Goal: Information Seeking & Learning: Learn about a topic

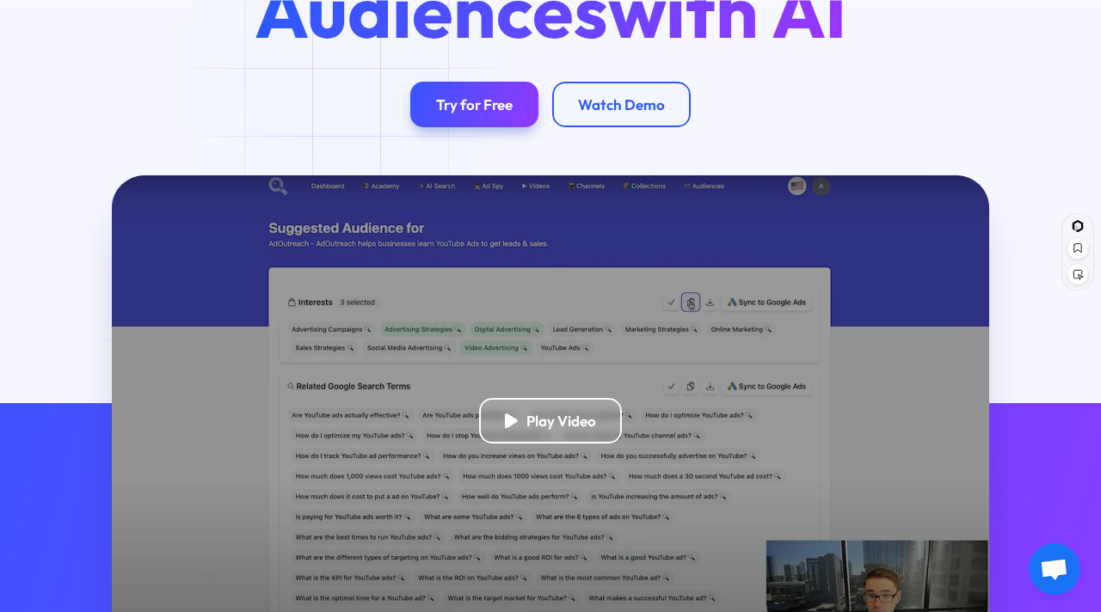
scroll to position [248, 0]
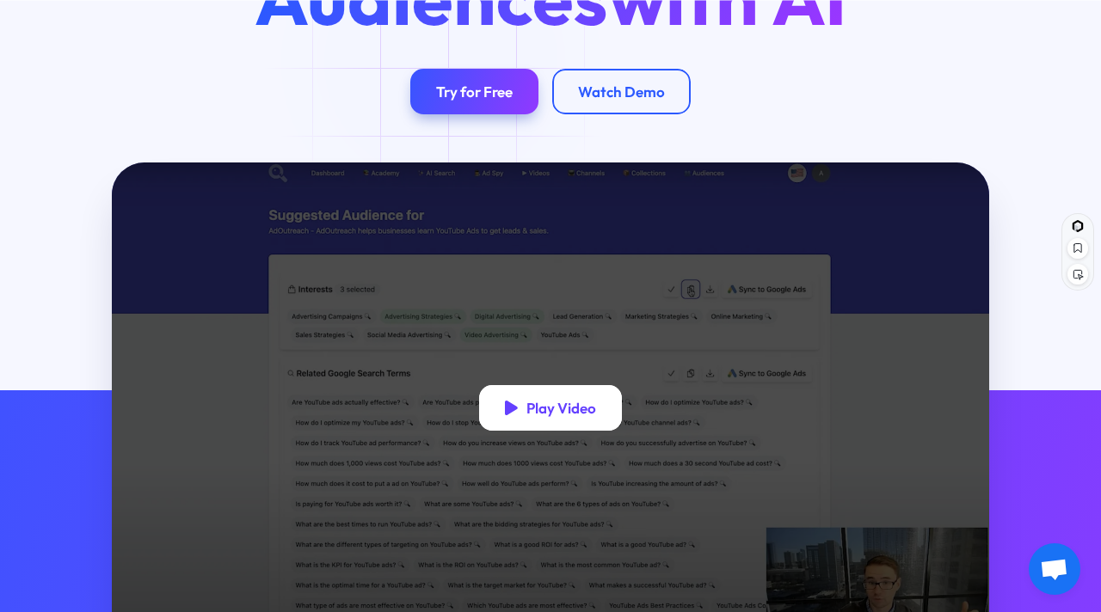
click at [532, 391] on div "Play Video" at bounding box center [550, 408] width 143 height 46
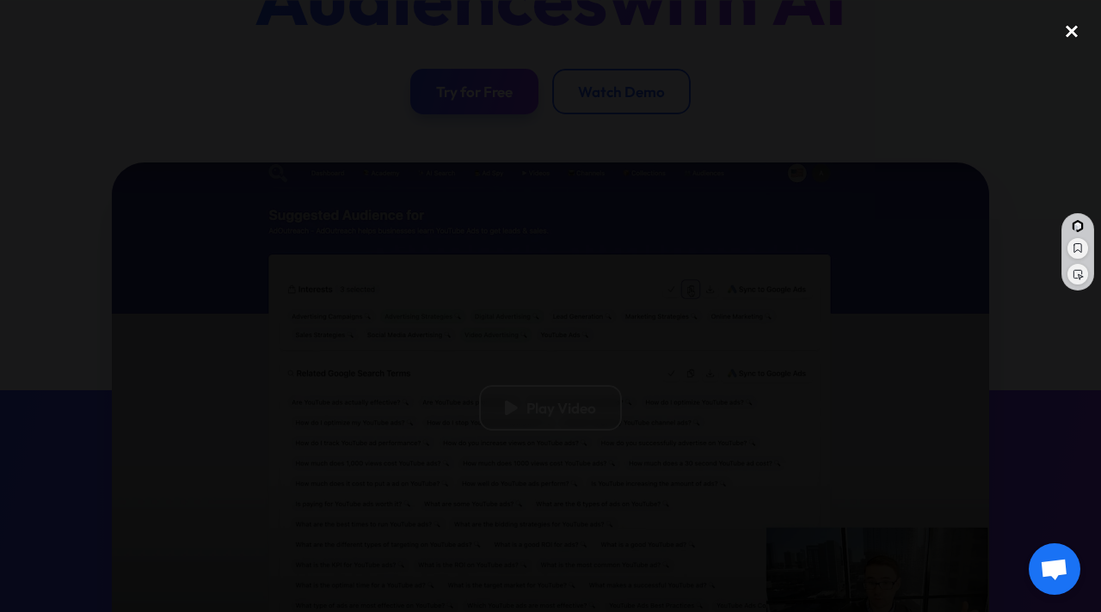
click at [1071, 34] on div "close lightbox" at bounding box center [1071, 31] width 58 height 38
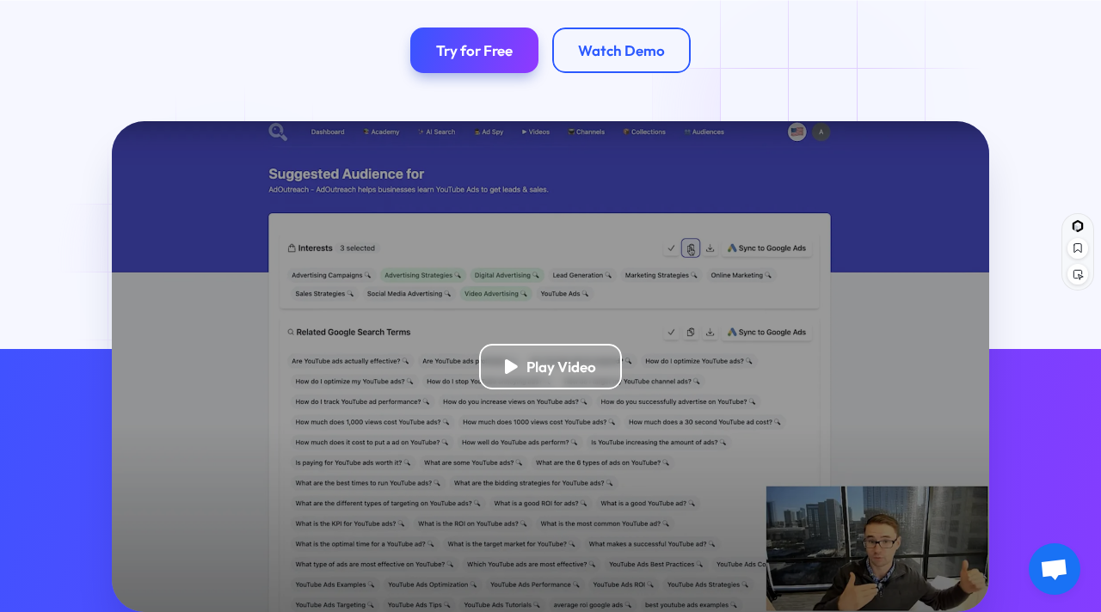
scroll to position [0, 0]
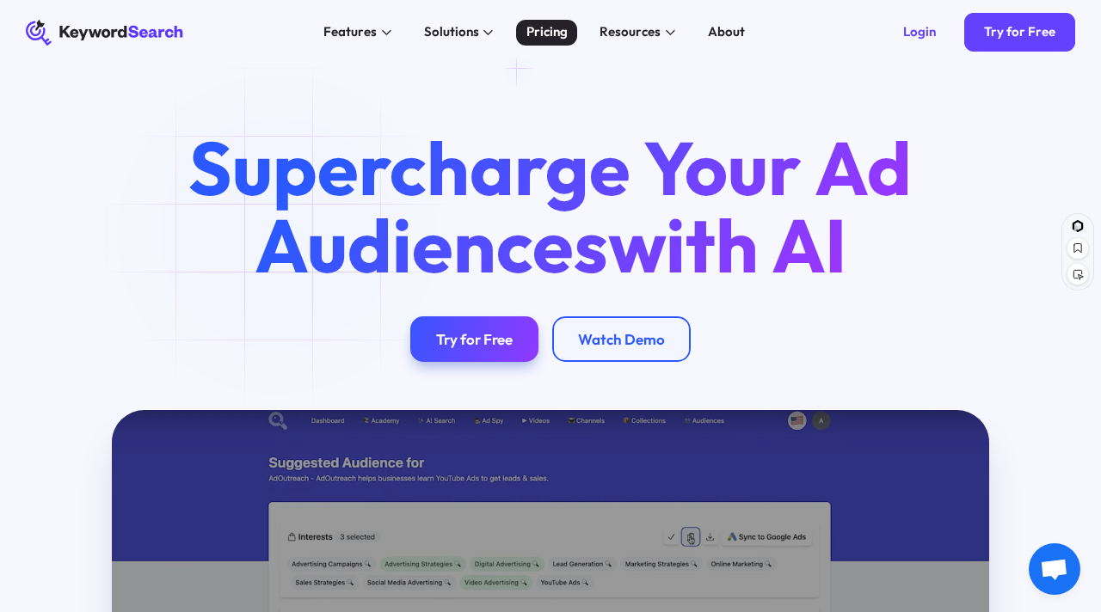
click at [549, 30] on div "Pricing" at bounding box center [546, 32] width 41 height 20
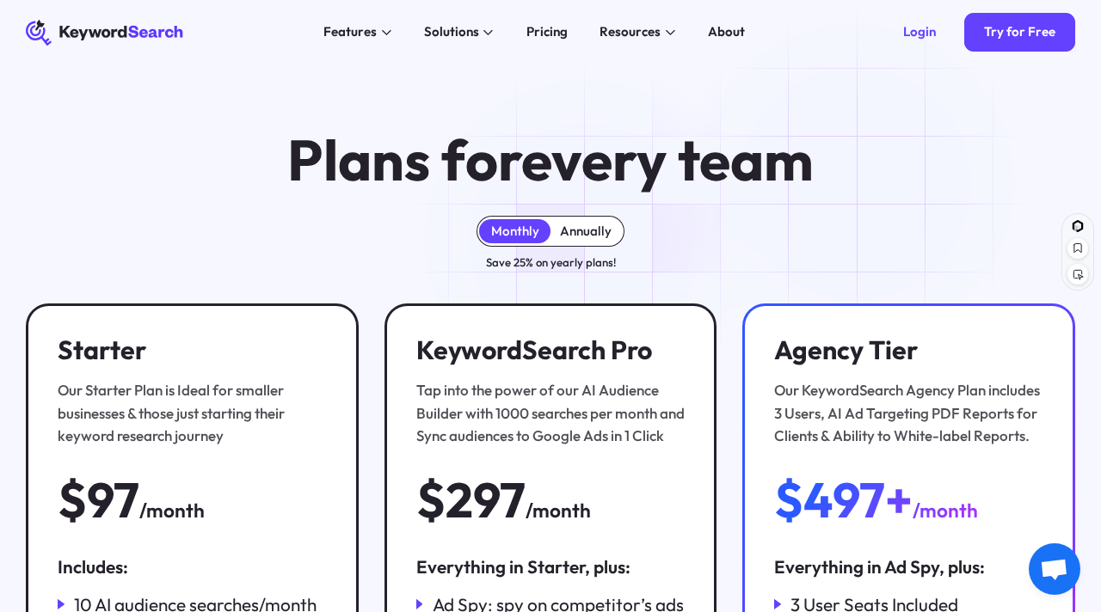
click at [585, 240] on div "Annually" at bounding box center [585, 231] width 71 height 24
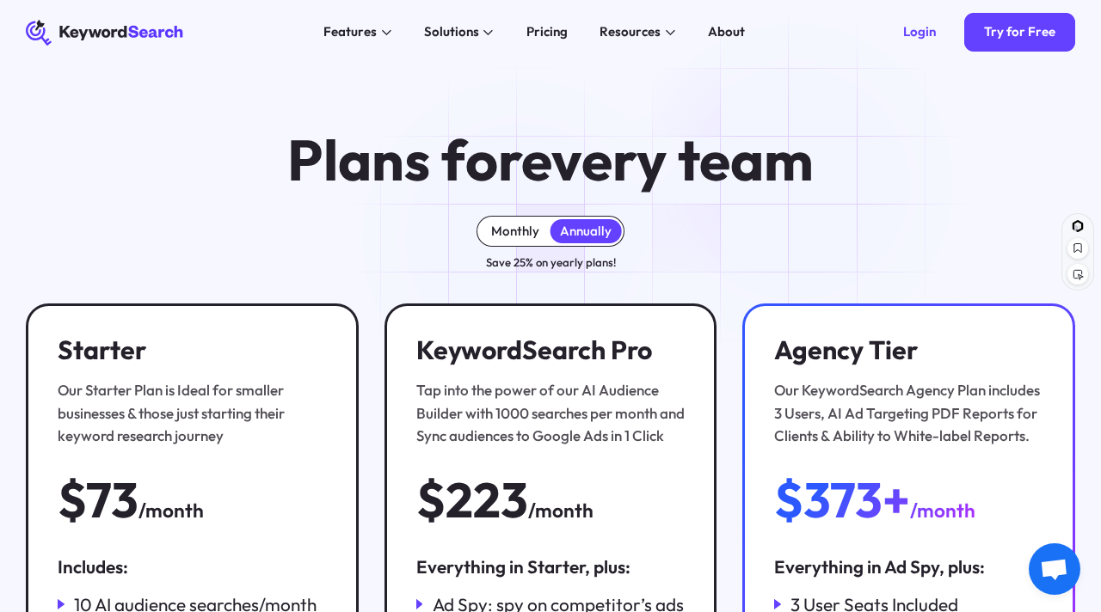
click at [522, 240] on div "Monthly" at bounding box center [514, 231] width 71 height 24
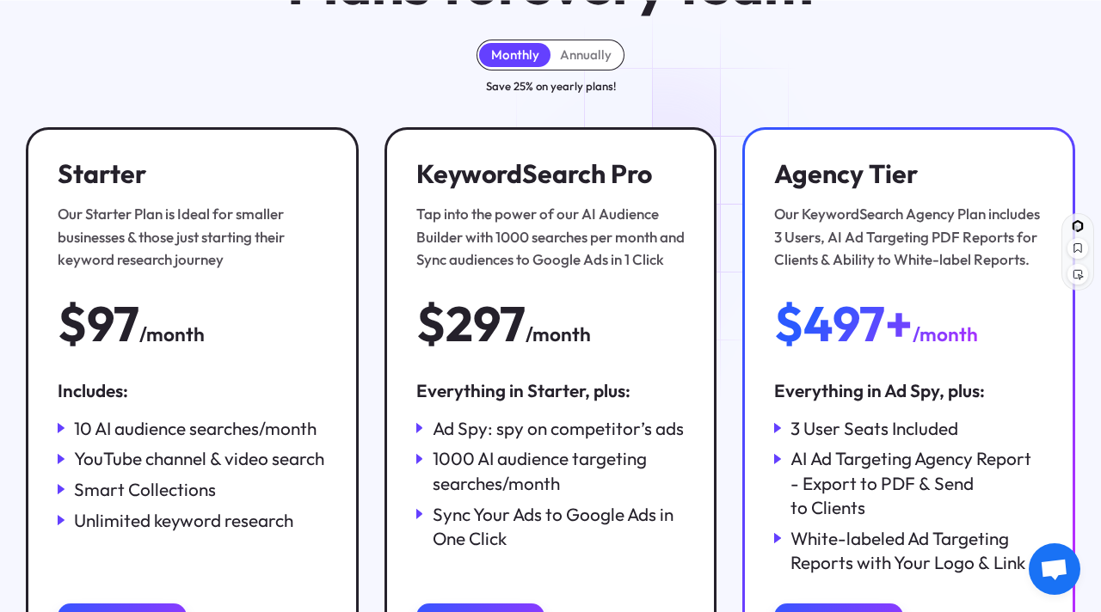
scroll to position [187, 0]
